Goal: Task Accomplishment & Management: Manage account settings

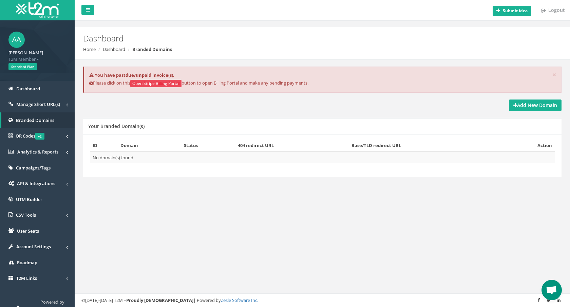
click at [156, 84] on button "Open Stripe Billing Portal" at bounding box center [155, 83] width 51 height 7
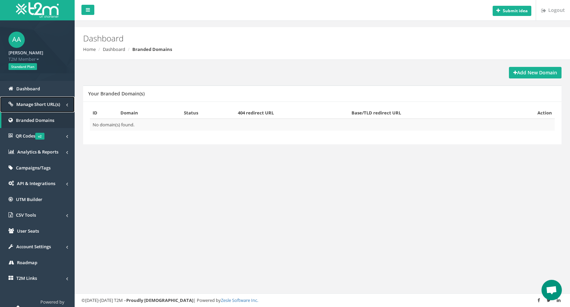
click at [45, 104] on span "Manage Short URL(s)" at bounding box center [38, 104] width 44 height 6
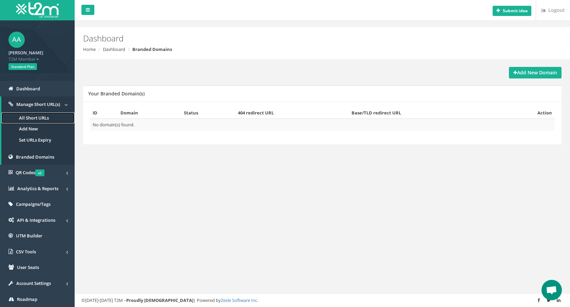
click at [42, 119] on link "All Short URLs" at bounding box center [37, 117] width 73 height 11
